Goal: Transaction & Acquisition: Download file/media

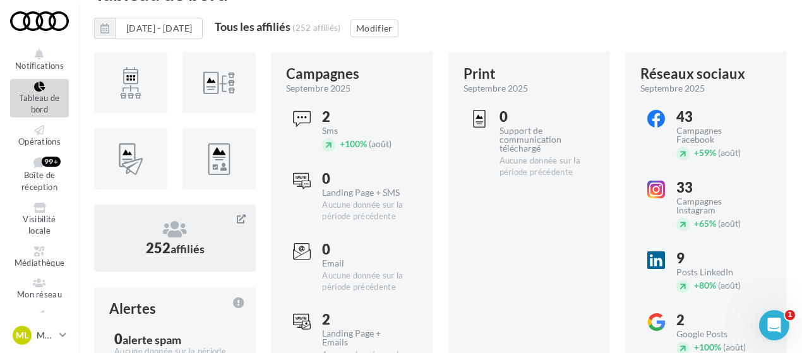
scroll to position [37, 0]
click at [35, 166] on icon at bounding box center [39, 163] width 51 height 12
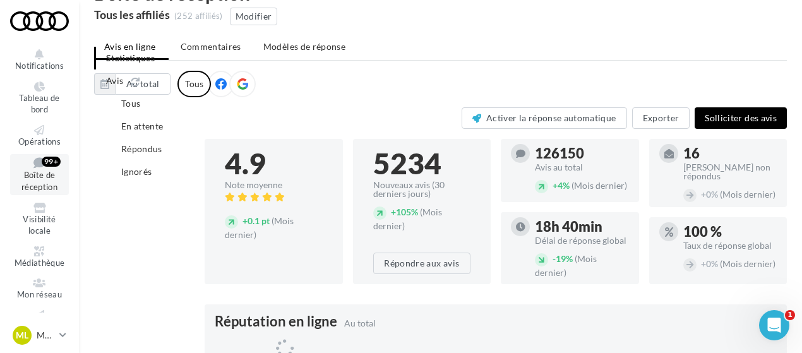
scroll to position [107, 0]
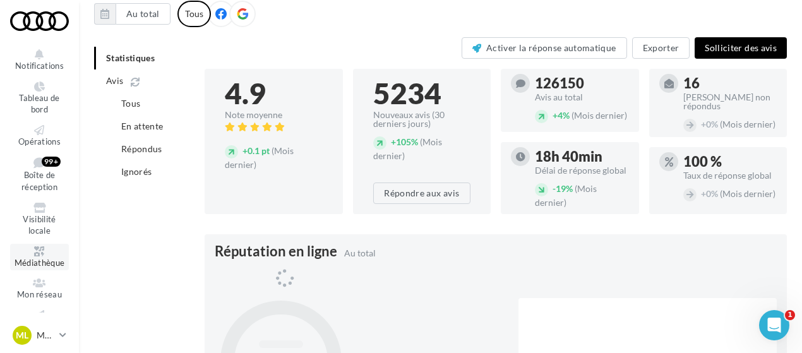
click at [37, 249] on icon at bounding box center [39, 251] width 51 height 10
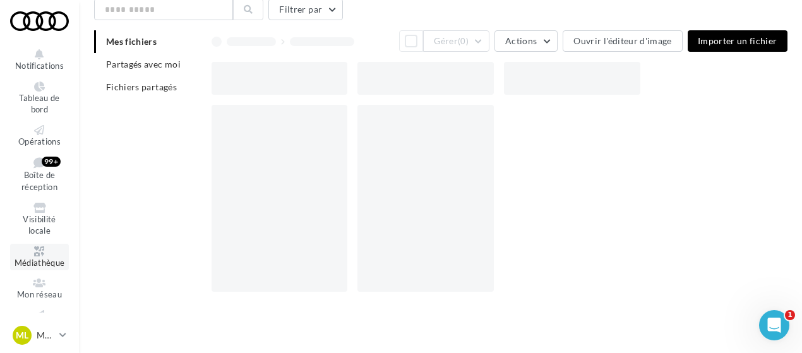
scroll to position [20, 0]
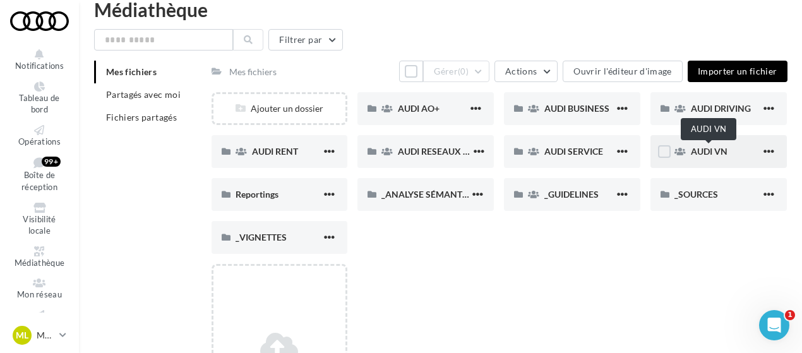
click at [711, 151] on span "AUDI VN" at bounding box center [709, 151] width 37 height 11
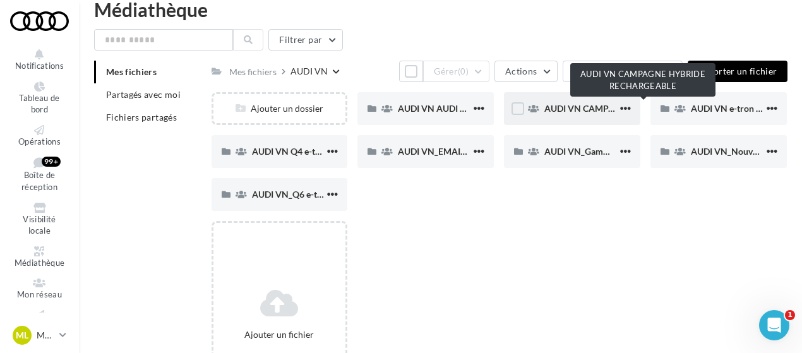
click at [585, 107] on span "AUDI VN CAMPAGNE HYBRIDE RECHARGEABLE" at bounding box center [644, 108] width 198 height 11
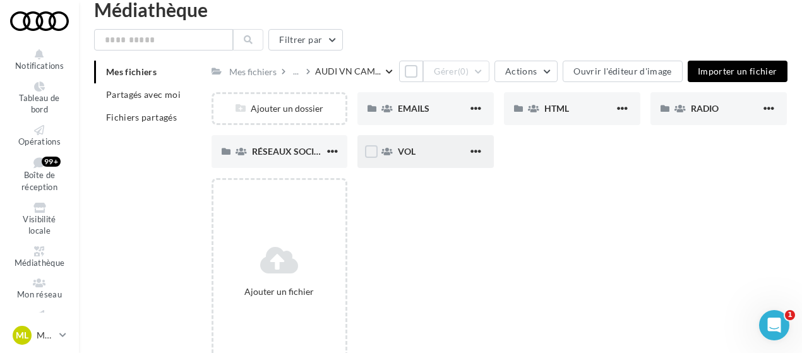
click at [441, 154] on div "VOL" at bounding box center [433, 151] width 70 height 13
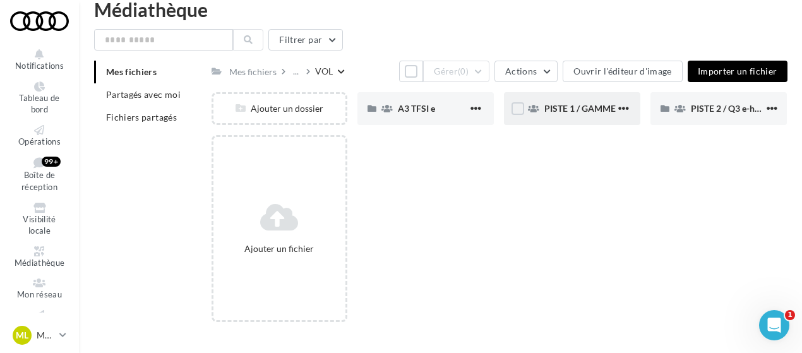
click at [579, 116] on div "PISTE 1 / GAMME" at bounding box center [572, 108] width 136 height 33
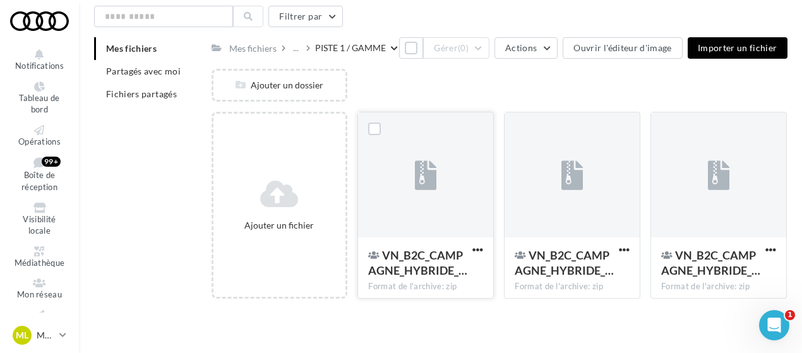
scroll to position [45, 0]
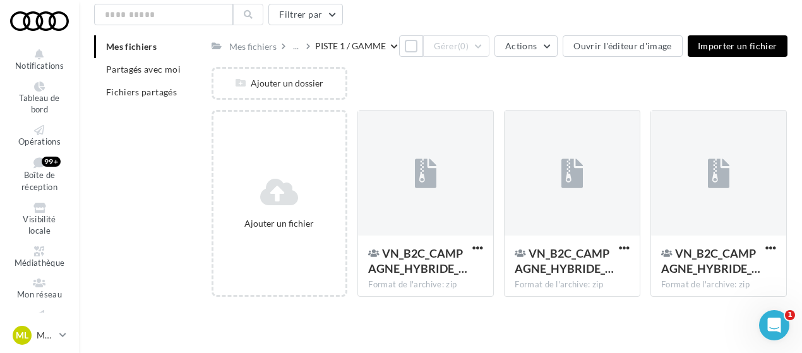
scroll to position [20, 0]
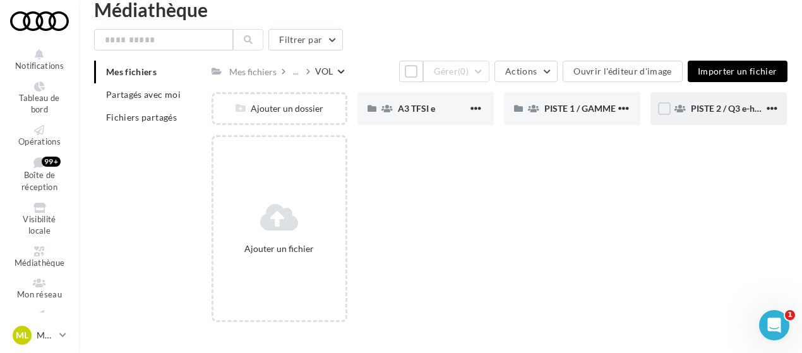
click at [709, 121] on div "PISTE 2 / Q3 e-hybrid" at bounding box center [719, 108] width 136 height 33
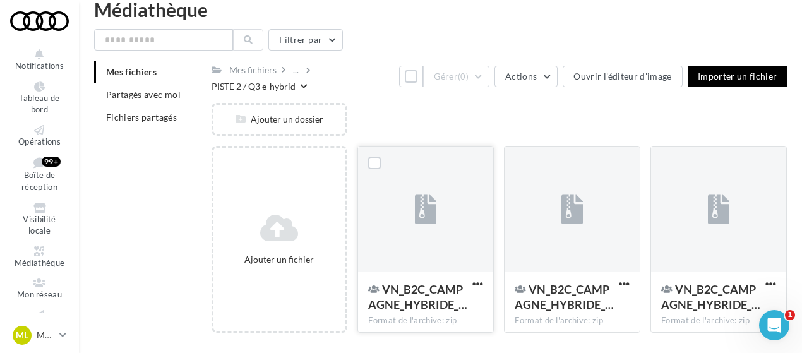
scroll to position [64, 0]
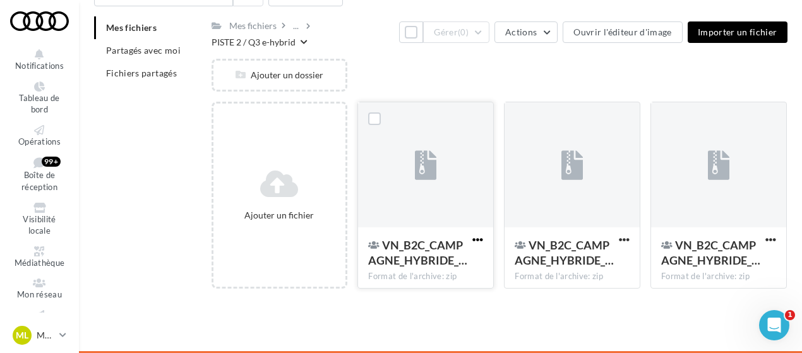
click at [478, 243] on span "button" at bounding box center [478, 239] width 11 height 11
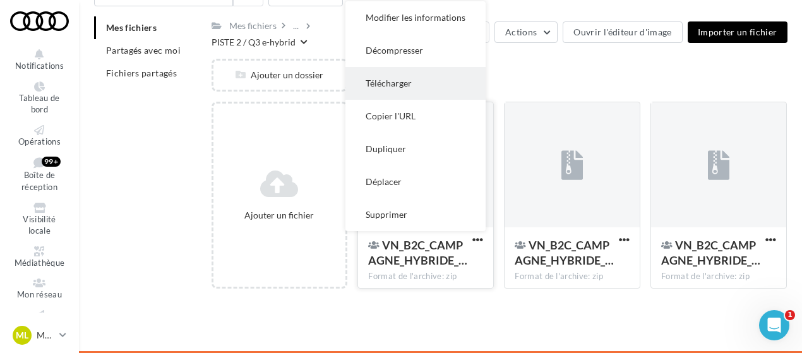
click at [404, 81] on button "Télécharger" at bounding box center [416, 83] width 140 height 33
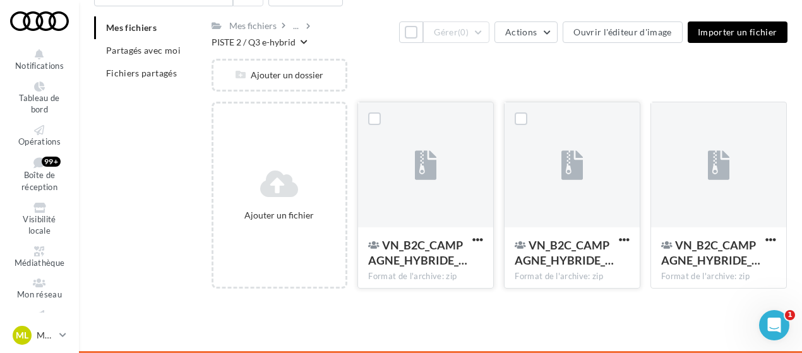
click at [629, 233] on div "VN_B2C_CAMPAGNE_HYBRIDE_… Format de l'archive: zip" at bounding box center [572, 256] width 135 height 59
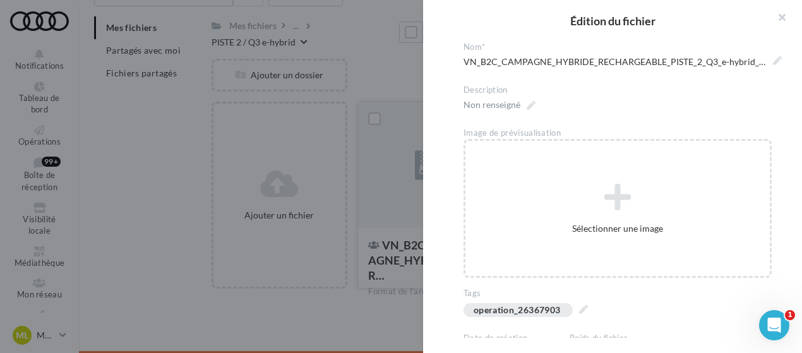
click at [349, 299] on div "**********" at bounding box center [500, 299] width 576 height 0
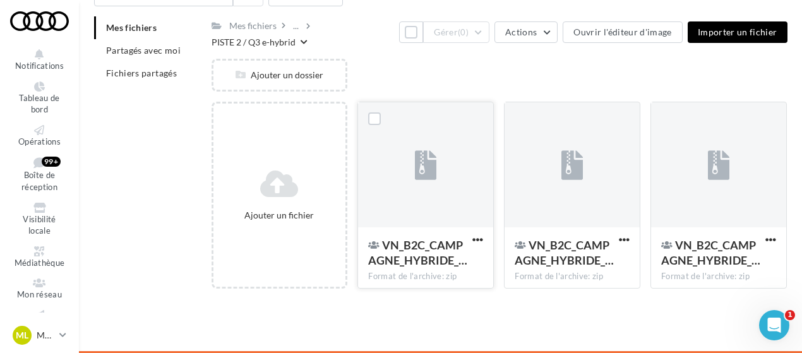
click at [262, 42] on div "PISTE 2 / Q3 e-hybrid" at bounding box center [254, 42] width 84 height 13
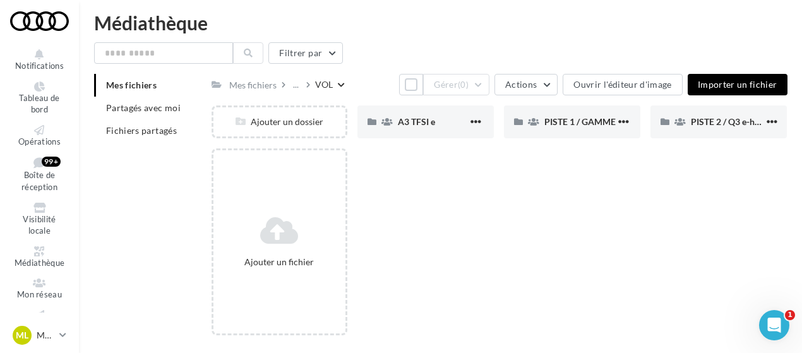
scroll to position [4, 0]
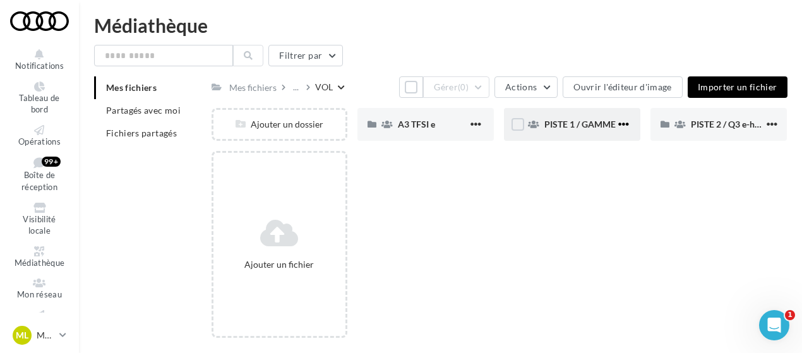
click at [629, 129] on span "button" at bounding box center [623, 124] width 11 height 11
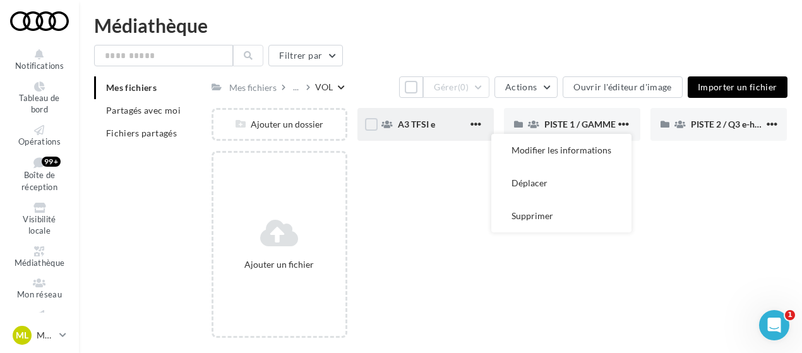
click at [467, 121] on div "A3 TFSI e" at bounding box center [433, 124] width 70 height 13
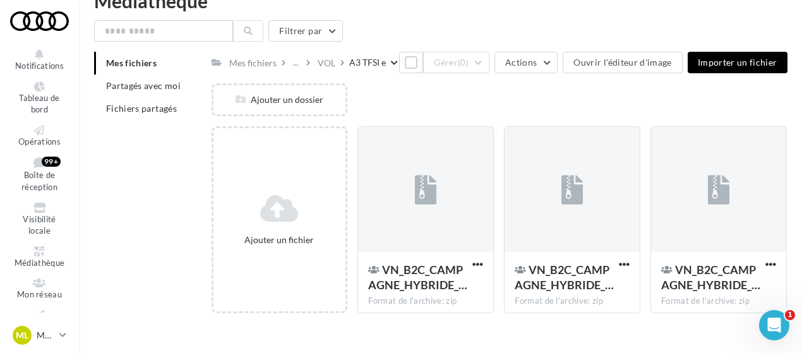
scroll to position [27, 0]
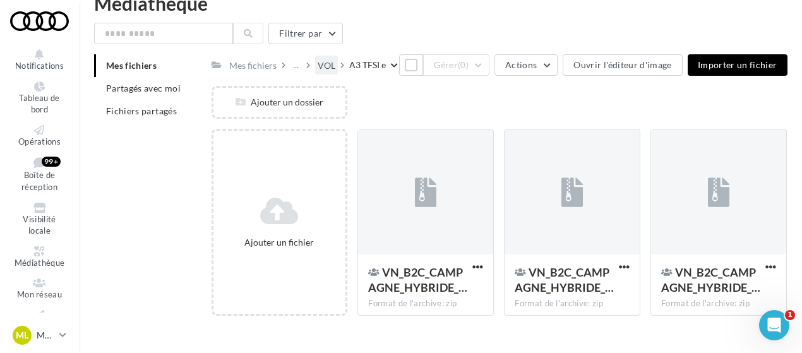
click at [329, 67] on div "VOL" at bounding box center [327, 65] width 18 height 13
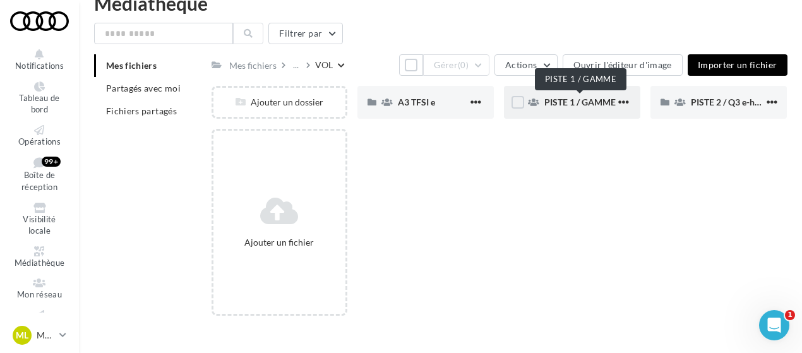
click at [597, 104] on span "PISTE 1 / GAMME" at bounding box center [580, 102] width 71 height 11
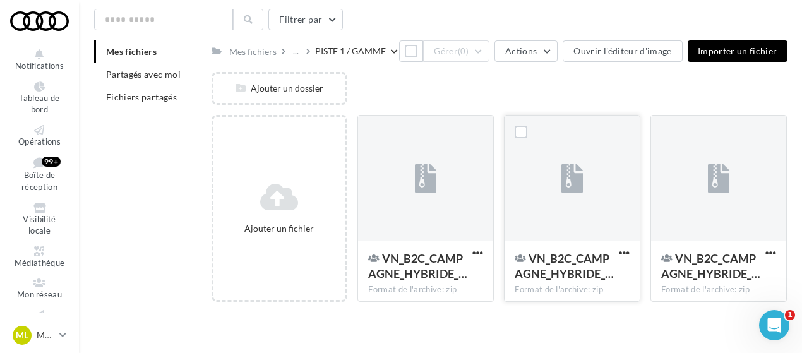
scroll to position [53, 0]
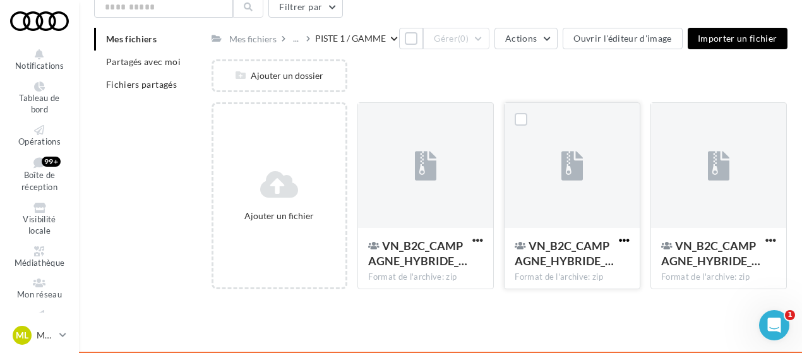
click at [624, 235] on span "button" at bounding box center [624, 240] width 11 height 11
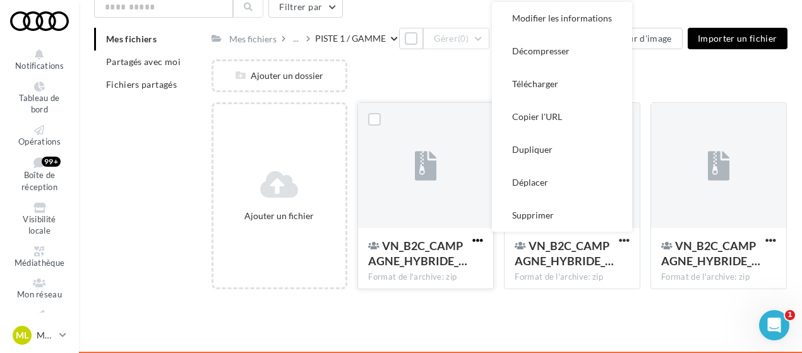
click at [473, 237] on span "button" at bounding box center [478, 240] width 11 height 11
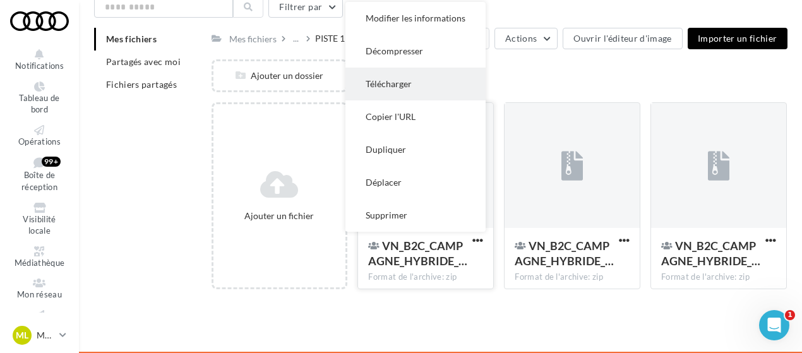
click at [408, 80] on button "Télécharger" at bounding box center [416, 84] width 140 height 33
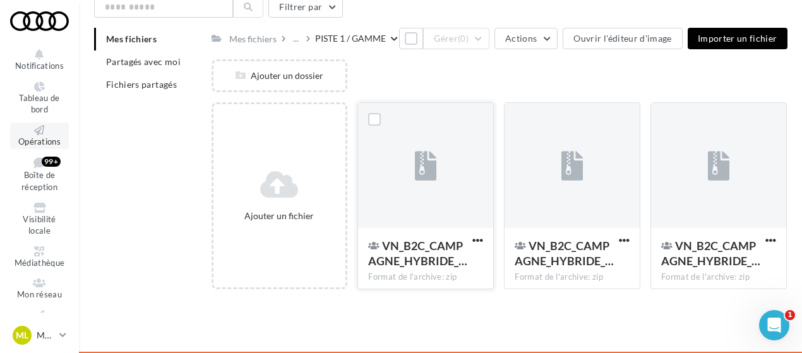
click at [40, 123] on link "Opérations" at bounding box center [39, 136] width 59 height 27
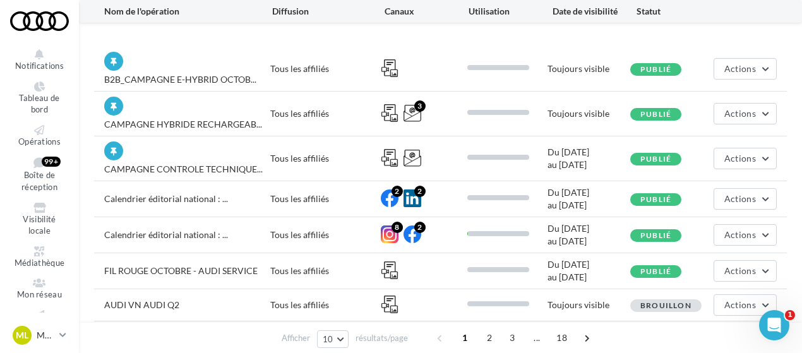
scroll to position [15, 0]
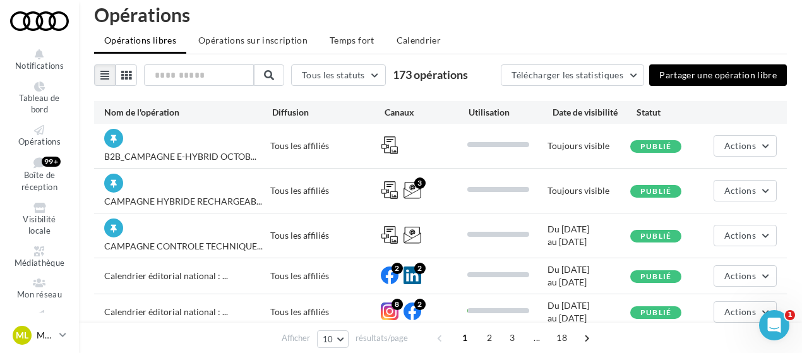
click at [48, 326] on div "ML Marine LE BON [EMAIL_ADDRESS][DOMAIN_NAME]" at bounding box center [34, 335] width 42 height 19
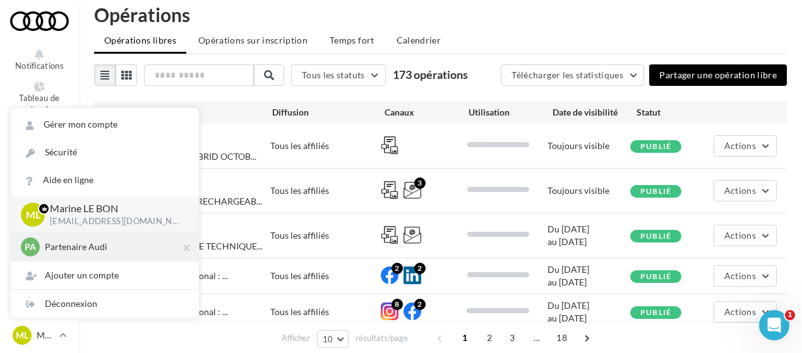
click at [77, 256] on div "PA Partenaire Audi acces_partenaire_audi" at bounding box center [105, 247] width 168 height 19
